Goal: Task Accomplishment & Management: Manage account settings

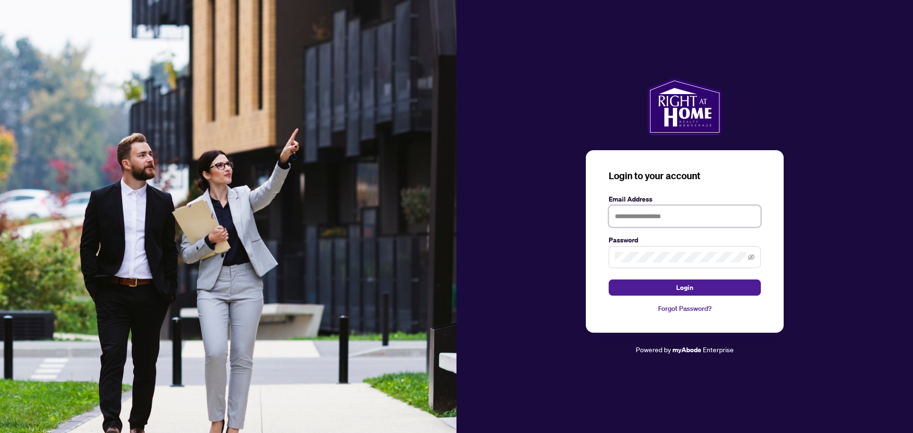
click at [672, 216] on input "text" at bounding box center [685, 216] width 152 height 22
type input "**********"
click at [690, 289] on span "Login" at bounding box center [684, 287] width 17 height 15
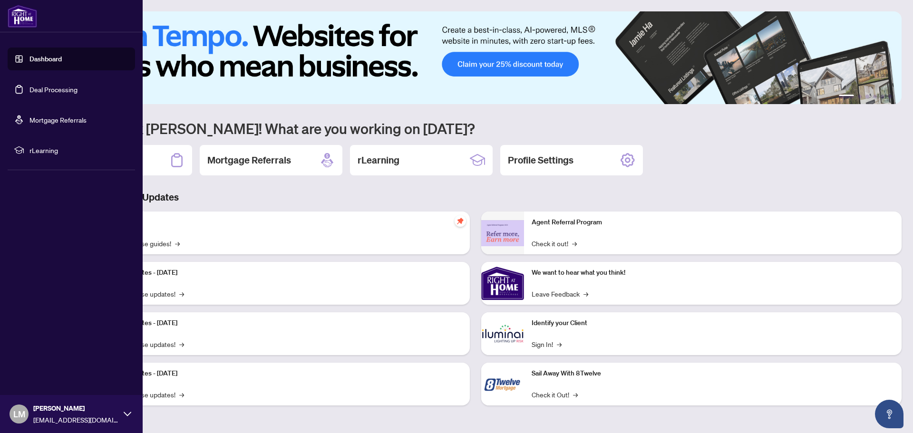
click at [31, 91] on link "Deal Processing" at bounding box center [53, 89] width 48 height 9
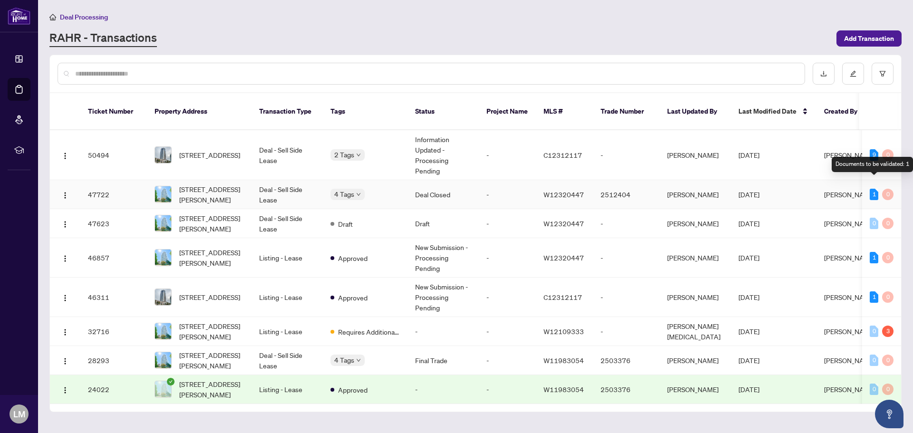
click at [875, 189] on div "1" at bounding box center [874, 194] width 9 height 11
click at [448, 185] on td "Deal Closed" at bounding box center [443, 194] width 71 height 29
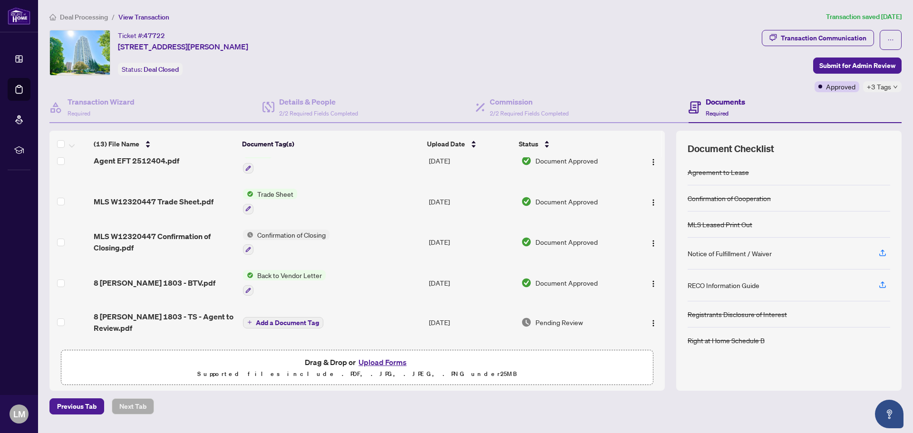
scroll to position [95, 0]
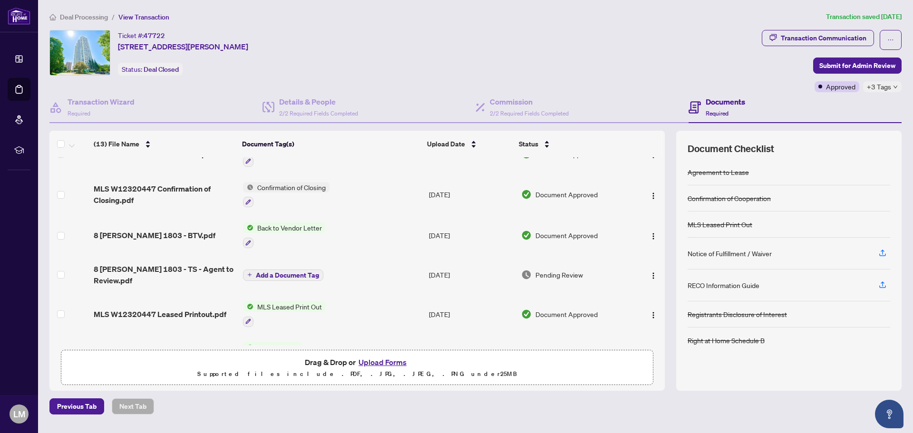
click at [561, 271] on span "Pending Review" at bounding box center [559, 275] width 48 height 10
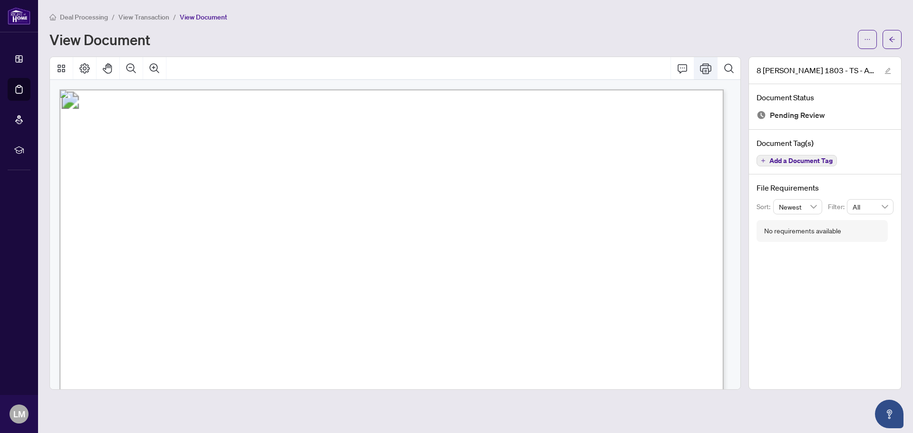
click at [700, 67] on icon "Print" at bounding box center [705, 68] width 11 height 11
click at [891, 39] on icon "arrow-left" at bounding box center [892, 39] width 7 height 7
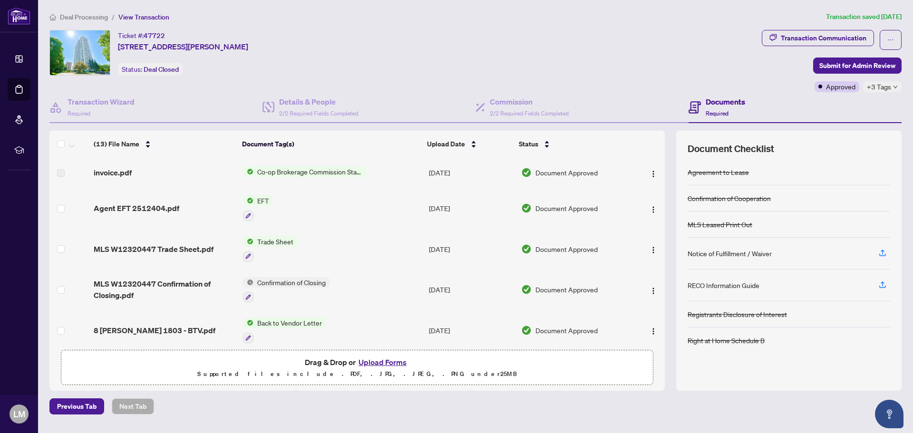
click at [263, 197] on span "EFT" at bounding box center [262, 200] width 19 height 10
click at [165, 208] on span "Agent EFT 2512404.pdf" at bounding box center [137, 208] width 86 height 11
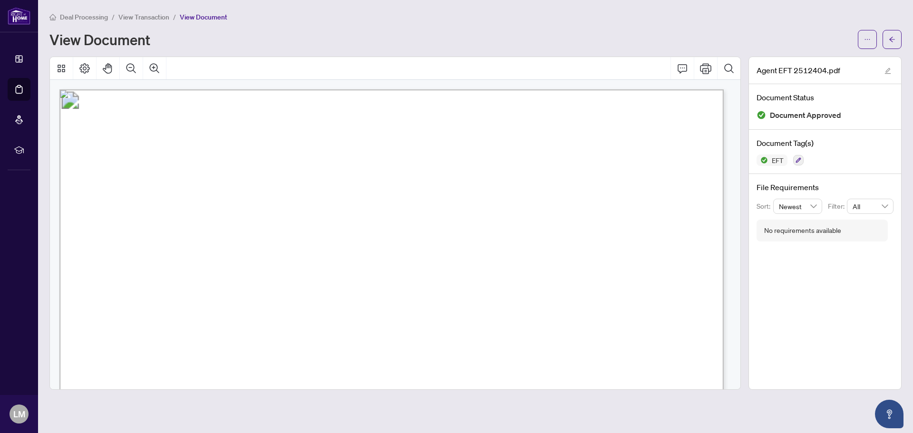
drag, startPoint x: 156, startPoint y: 172, endPoint x: 230, endPoint y: 173, distance: 73.7
click at [230, 173] on span "8 [PERSON_NAME] Street 1803" at bounding box center [216, 173] width 121 height 8
click at [890, 43] on span "button" at bounding box center [892, 39] width 7 height 15
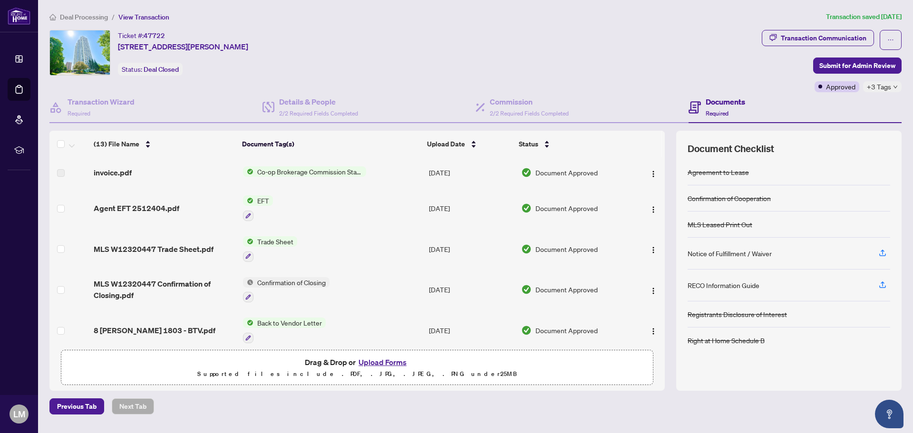
click at [269, 200] on span "EFT" at bounding box center [262, 200] width 19 height 10
click at [158, 210] on span "Agent EFT 2512404.pdf" at bounding box center [137, 208] width 86 height 11
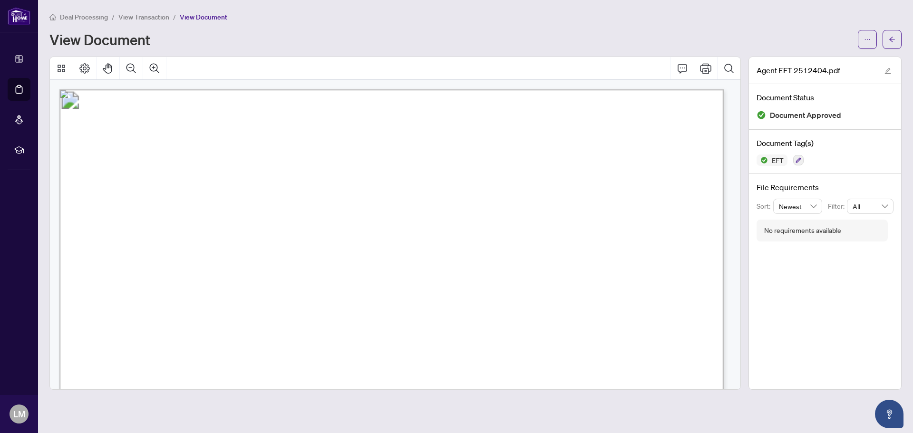
drag, startPoint x: 158, startPoint y: 173, endPoint x: 231, endPoint y: 180, distance: 72.6
click at [895, 41] on icon "arrow-left" at bounding box center [892, 39] width 7 height 7
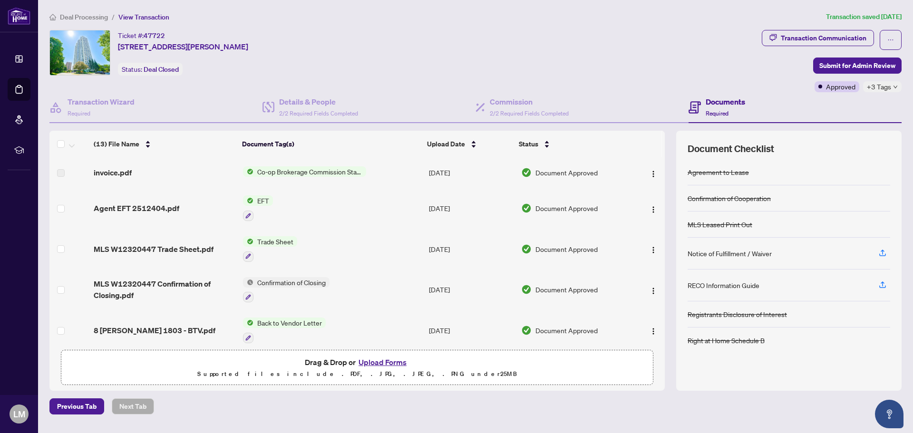
click at [311, 172] on span "Co-op Brokerage Commission Statement" at bounding box center [309, 171] width 113 height 10
click at [108, 170] on span "invoice.pdf" at bounding box center [113, 172] width 38 height 11
click at [108, 175] on span "invoice.pdf" at bounding box center [113, 172] width 38 height 11
click at [109, 175] on span "invoice.pdf" at bounding box center [113, 172] width 38 height 11
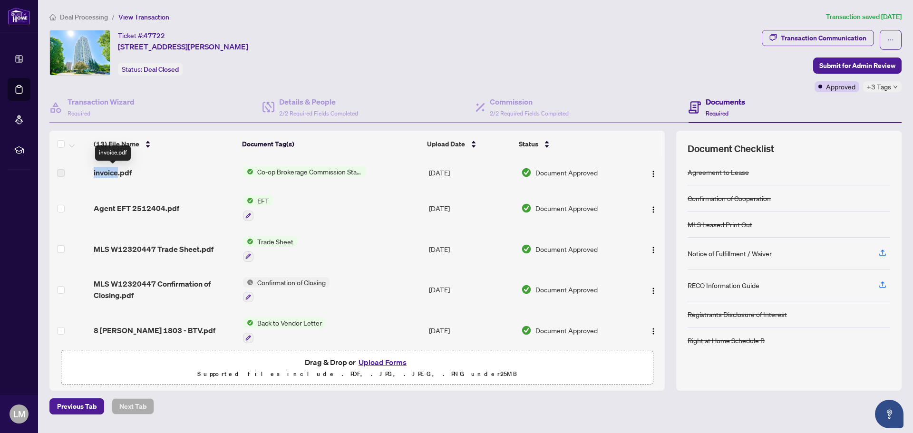
click at [109, 175] on span "invoice.pdf" at bounding box center [113, 172] width 38 height 11
click at [125, 174] on span "invoice.pdf" at bounding box center [113, 172] width 38 height 11
click at [180, 175] on div "invoice.pdf" at bounding box center [164, 172] width 141 height 11
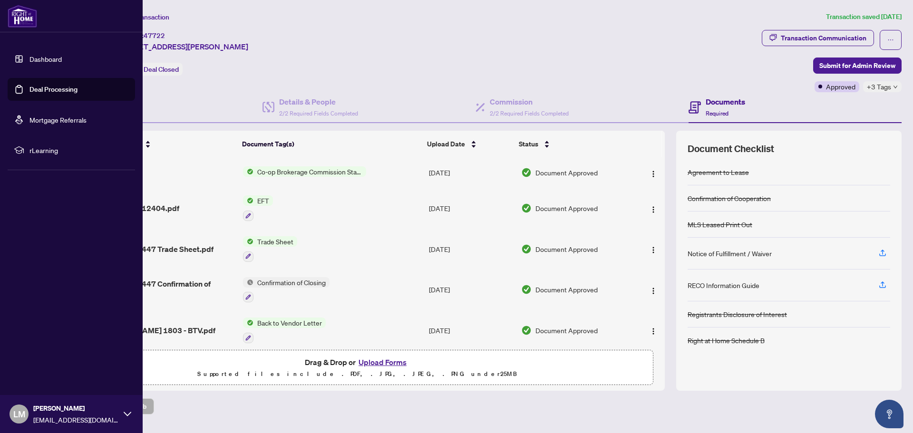
click at [63, 92] on link "Deal Processing" at bounding box center [53, 89] width 48 height 9
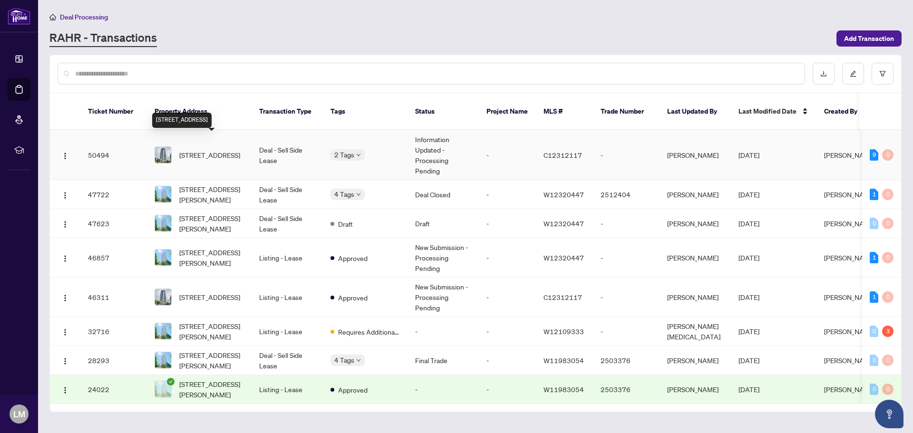
click at [201, 150] on span "[STREET_ADDRESS]" at bounding box center [209, 155] width 61 height 10
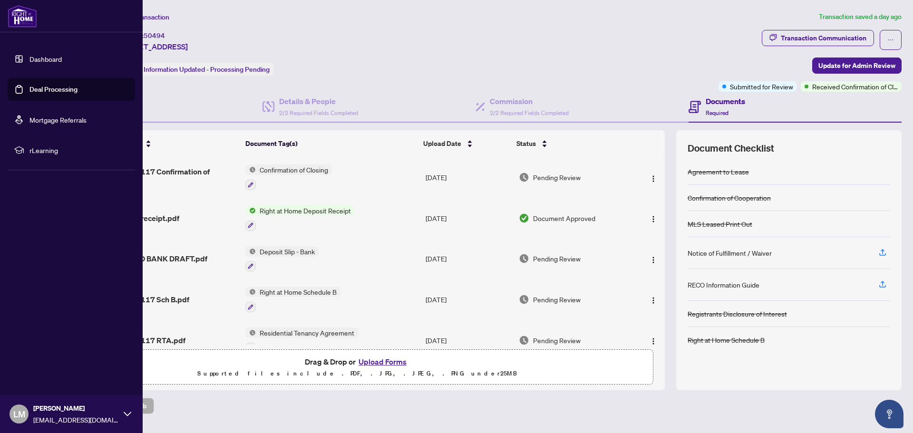
click at [49, 92] on link "Deal Processing" at bounding box center [53, 89] width 48 height 9
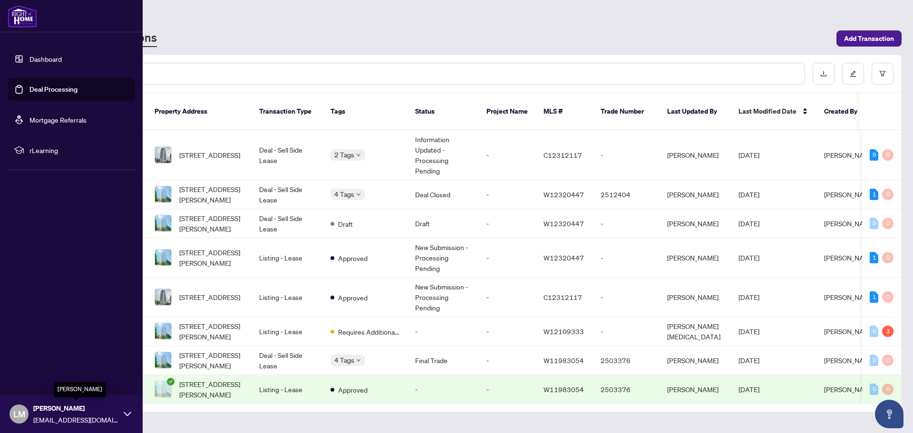
click at [61, 409] on span "[PERSON_NAME]" at bounding box center [76, 408] width 86 height 10
click at [46, 363] on span "Logout" at bounding box center [38, 357] width 21 height 15
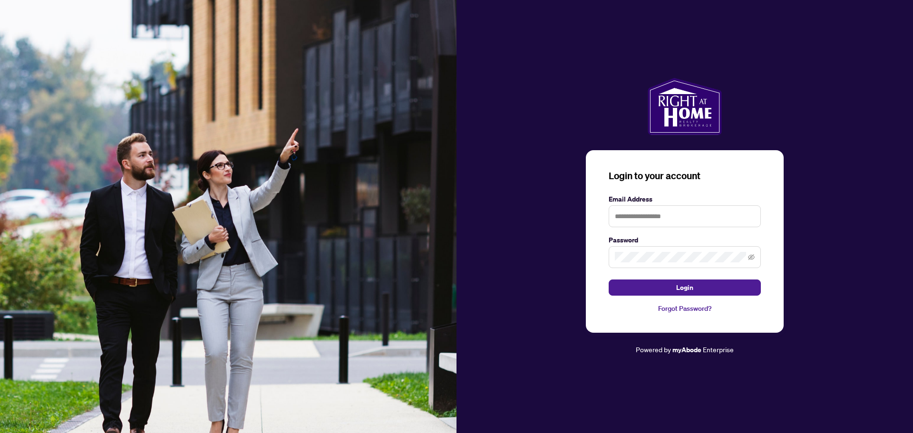
click at [47, 356] on img at bounding box center [228, 216] width 457 height 433
